Goal: Check status

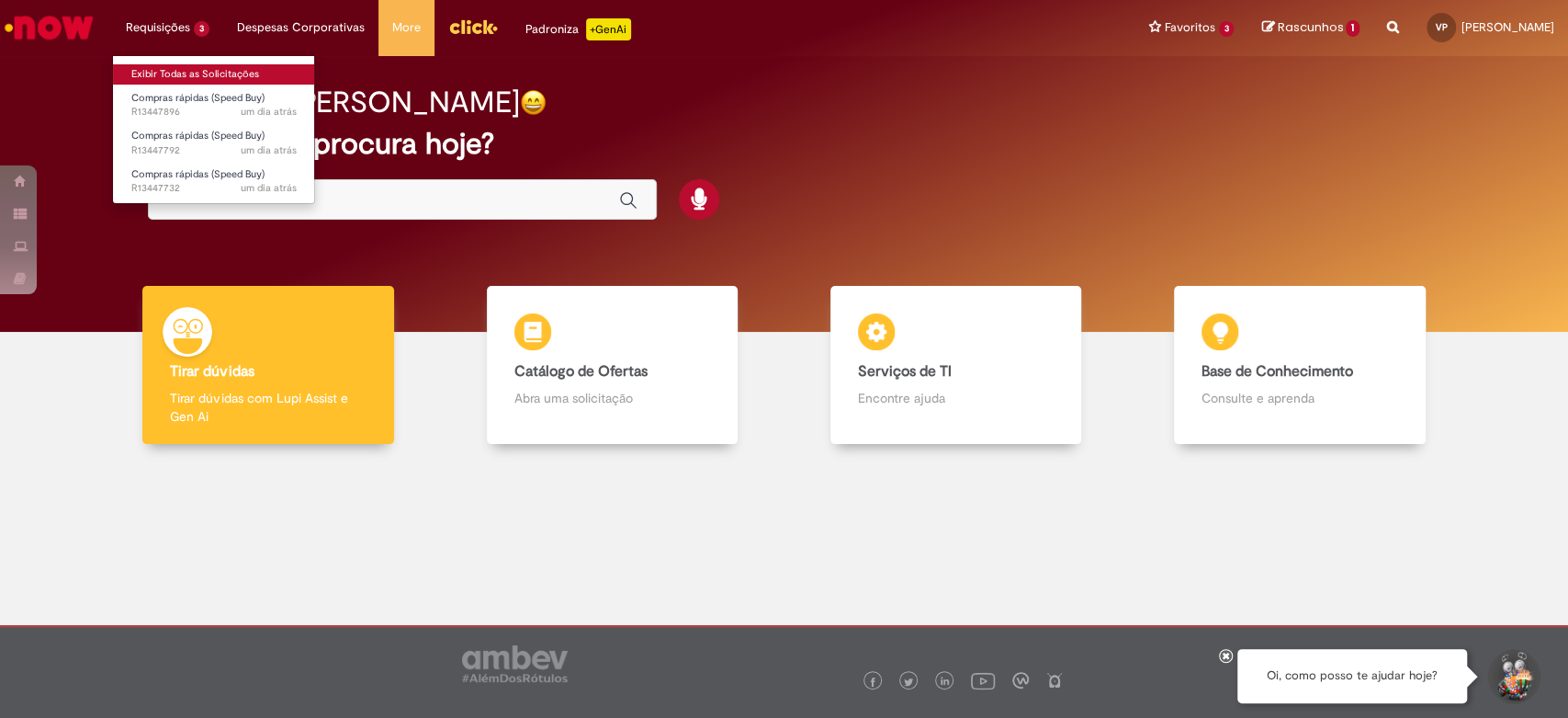
click at [160, 72] on link "Exibir Todas as Solicitações" at bounding box center [214, 73] width 202 height 20
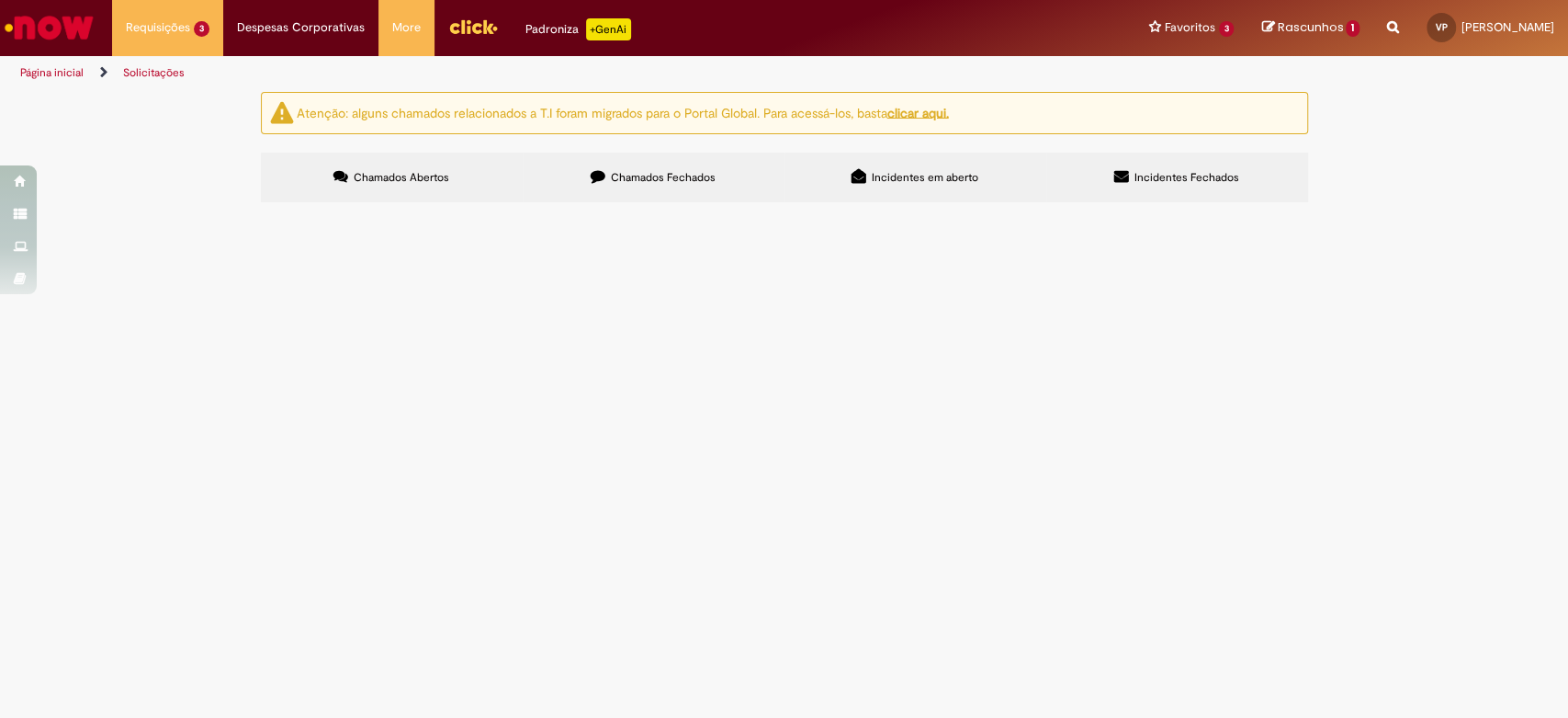
click at [0, 0] on span "Compras rápidas (Speed Buy)" at bounding box center [0, 0] width 0 height 0
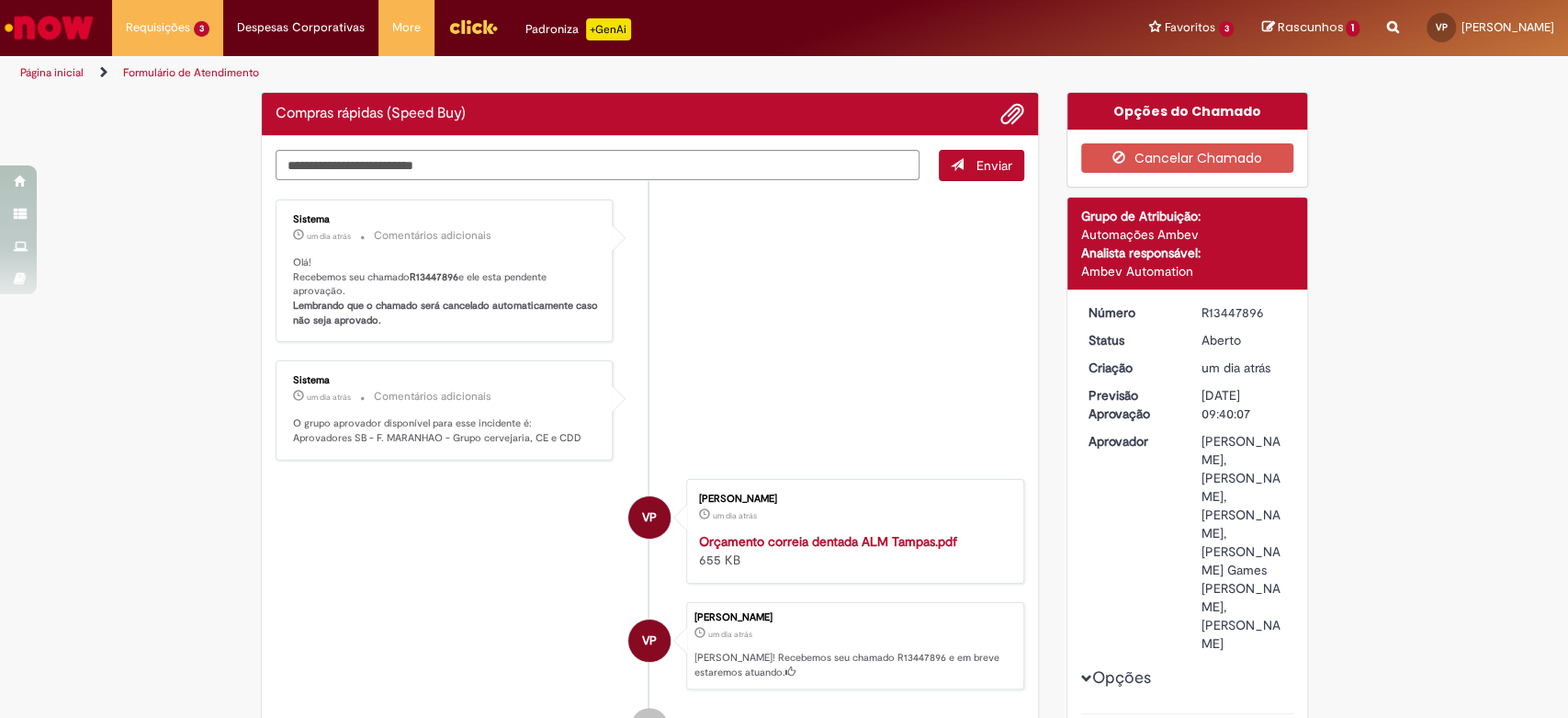
scroll to position [102, 0]
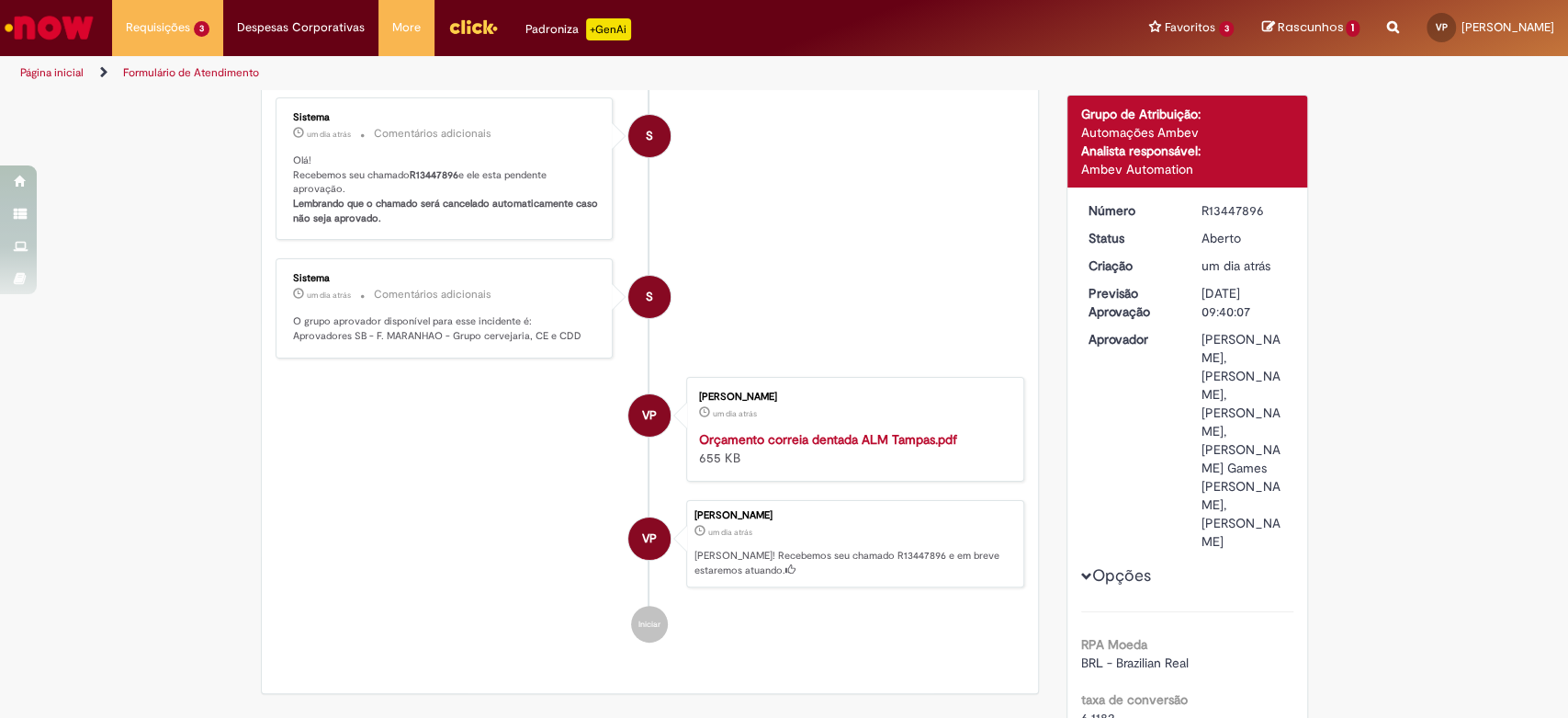
click at [435, 168] on b "R13447896" at bounding box center [434, 174] width 49 height 13
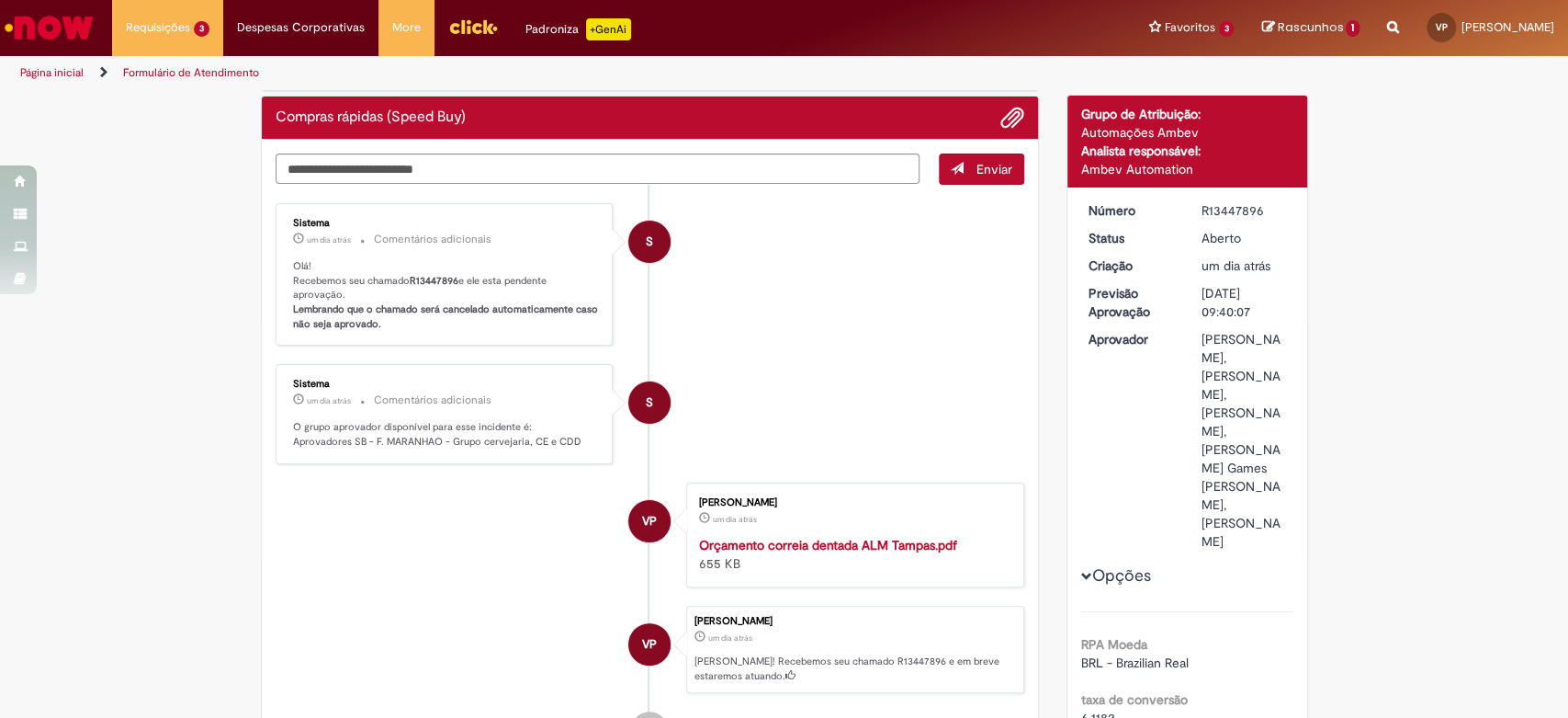
scroll to position [207, 0]
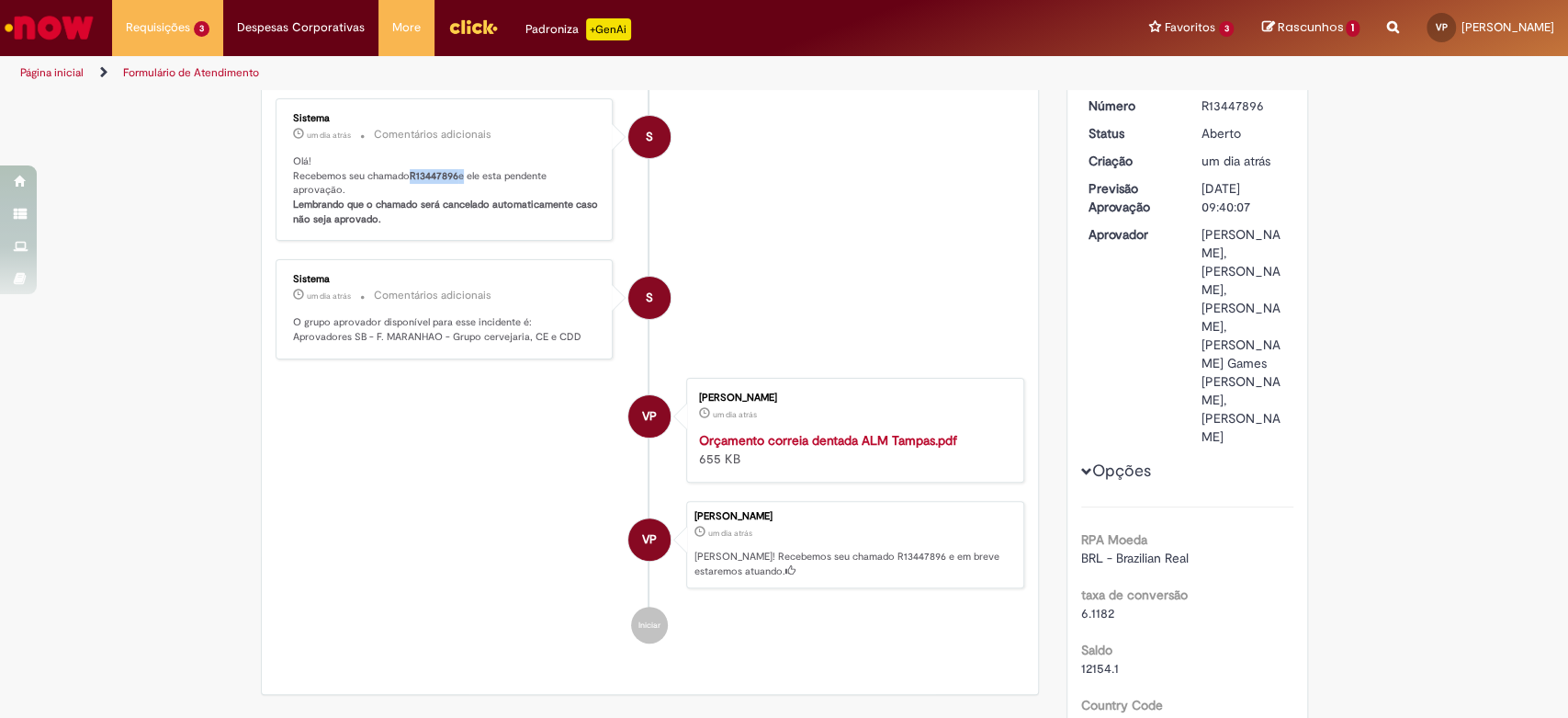
click at [435, 169] on b "R13447896" at bounding box center [434, 175] width 49 height 13
copy p "R13447896"
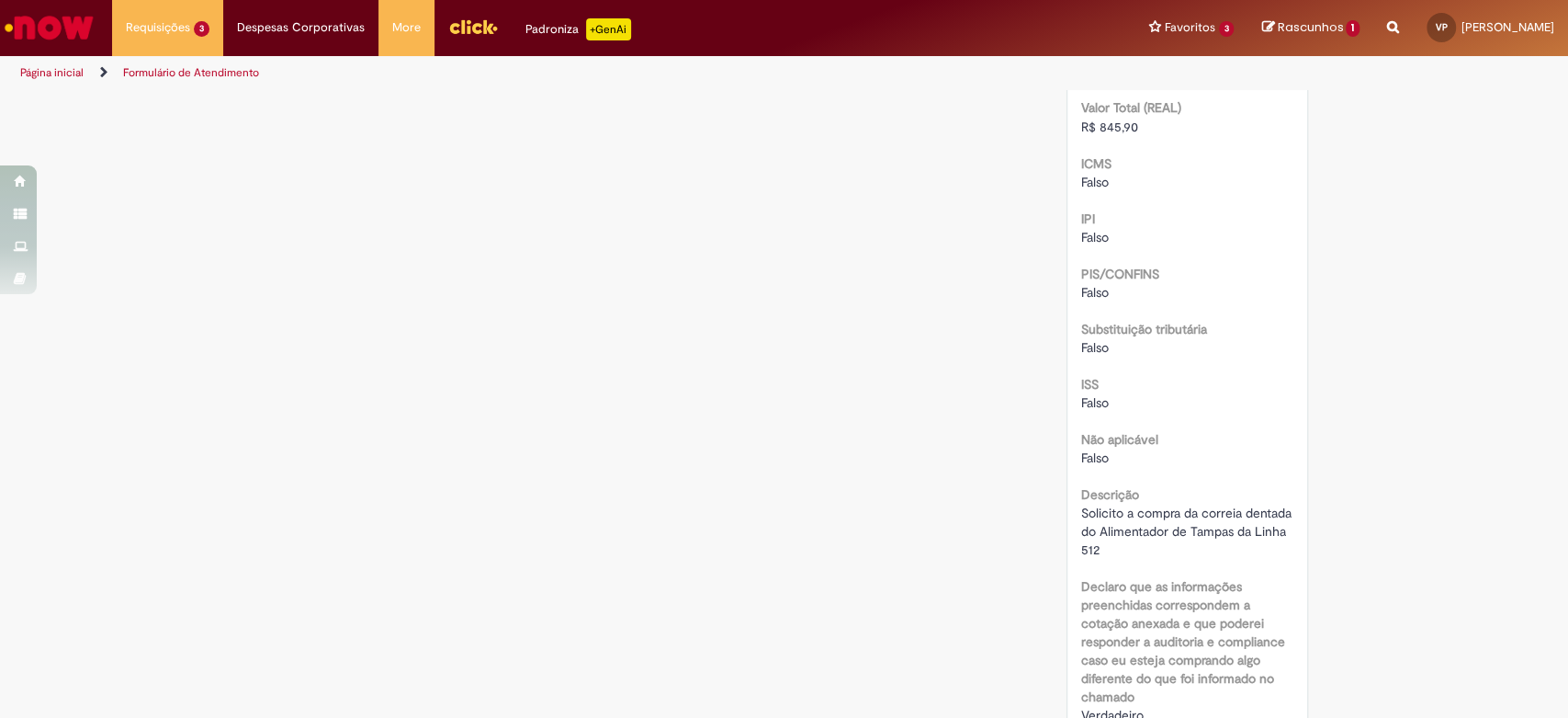
scroll to position [2107, 0]
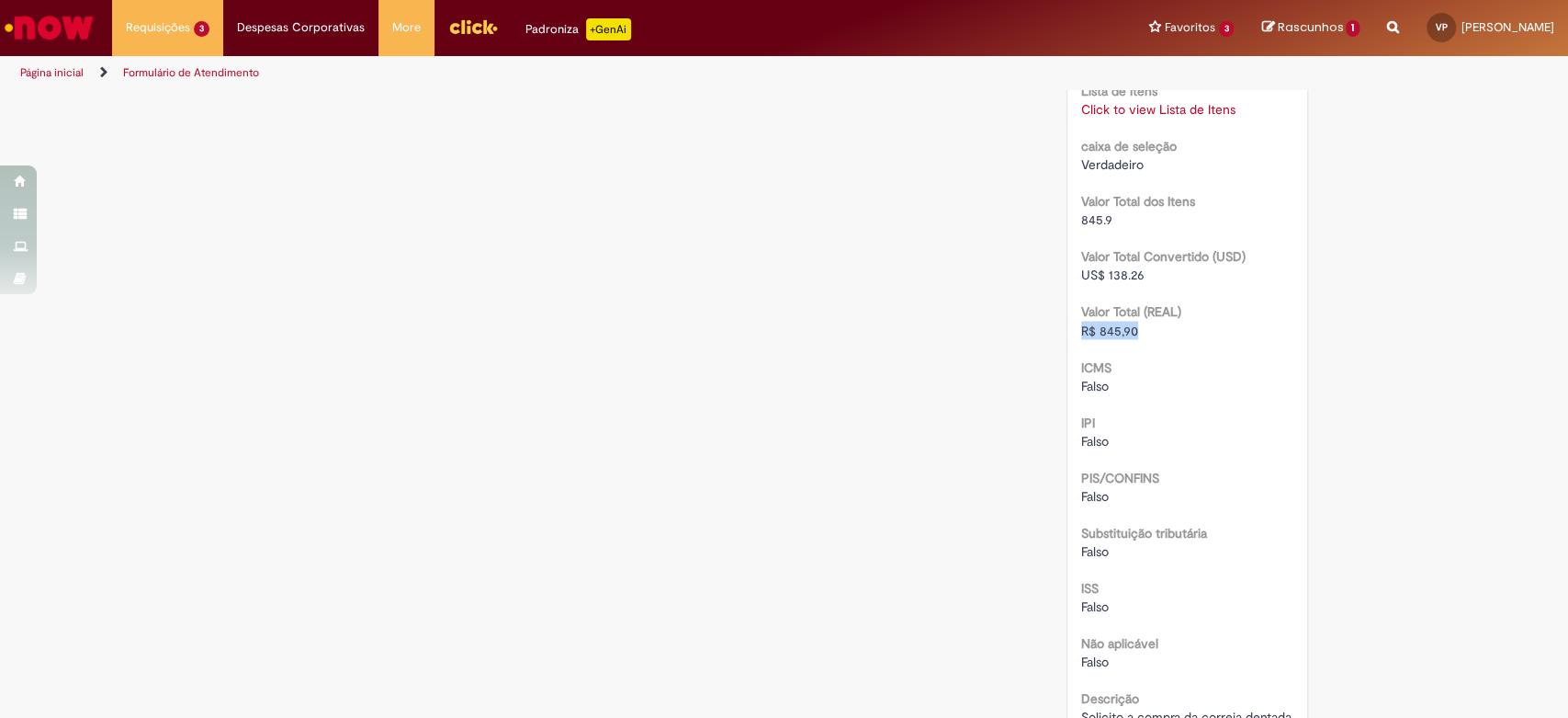
drag, startPoint x: 1131, startPoint y: 307, endPoint x: 1063, endPoint y: 301, distance: 68.3
copy span "R$ 845,90"
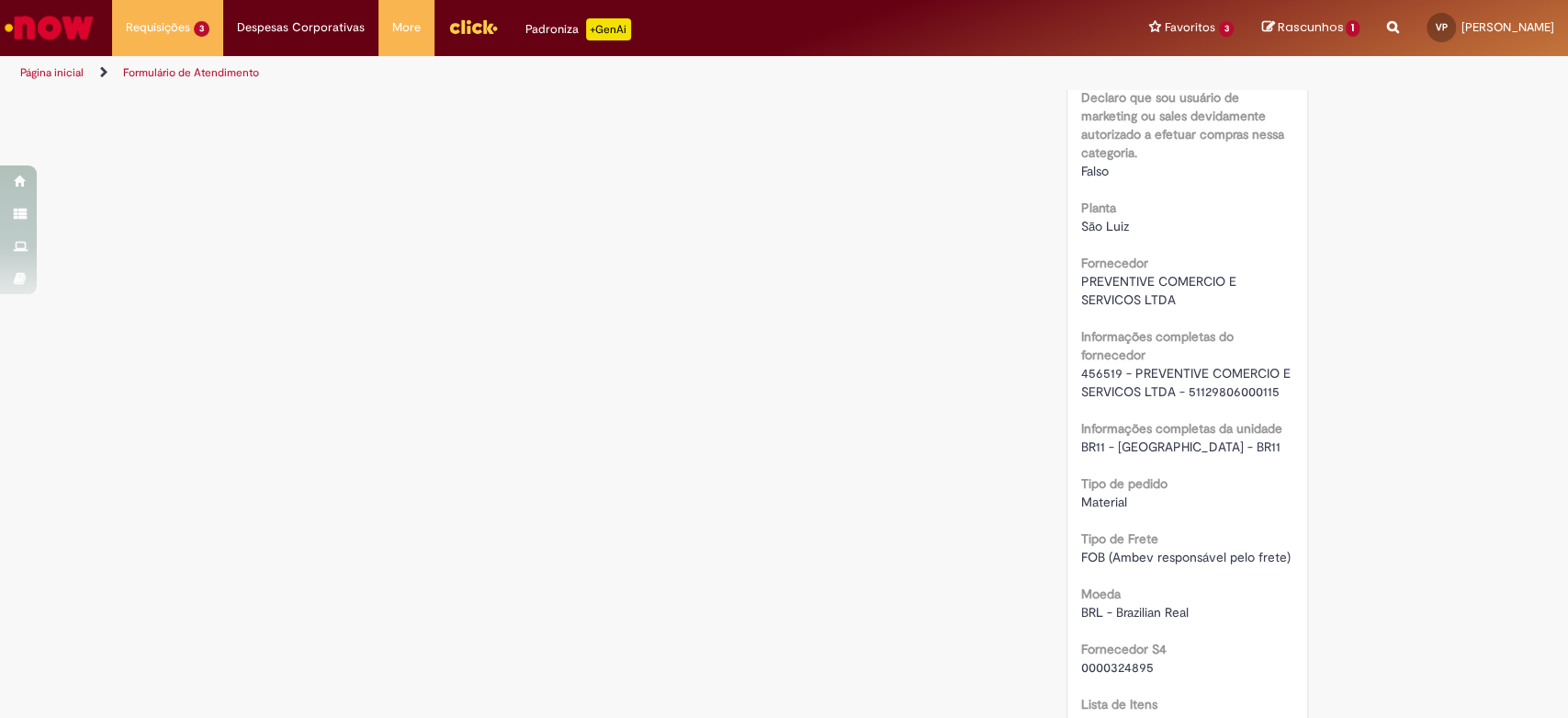
scroll to position [1290, 0]
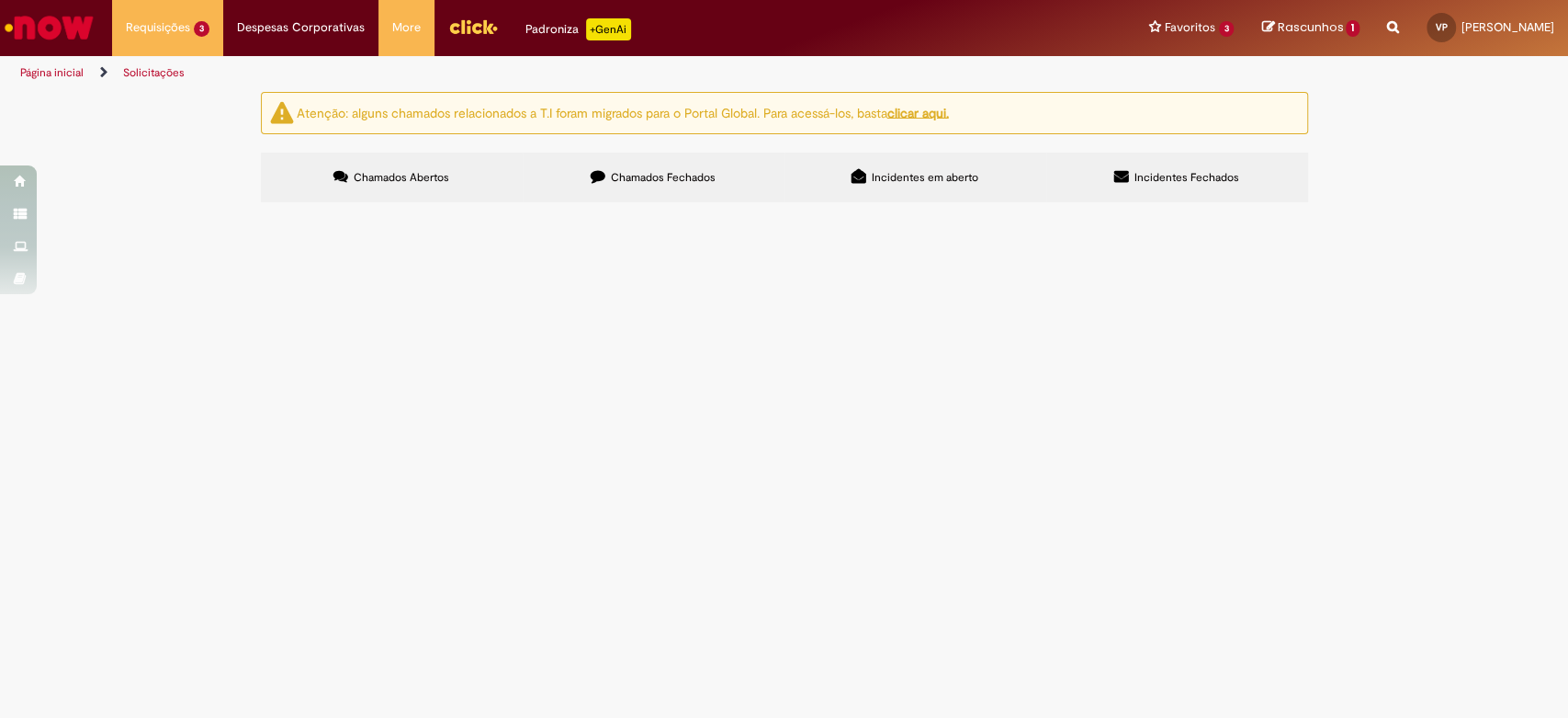
click at [0, 0] on span "Solicito compra dos materiais para revisão do sistema de subida de filme da EPC…" at bounding box center [0, 0] width 0 height 0
